Goal: Task Accomplishment & Management: Use online tool/utility

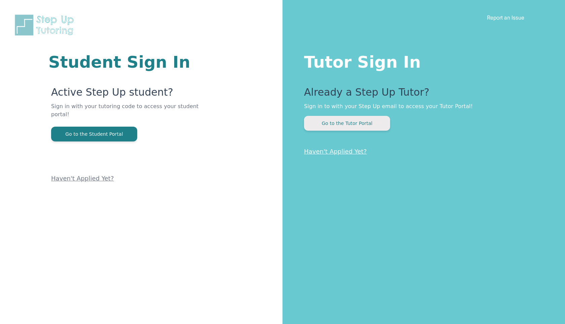
click at [376, 126] on button "Go to the Tutor Portal" at bounding box center [347, 123] width 86 height 15
